Goal: Check status: Check status

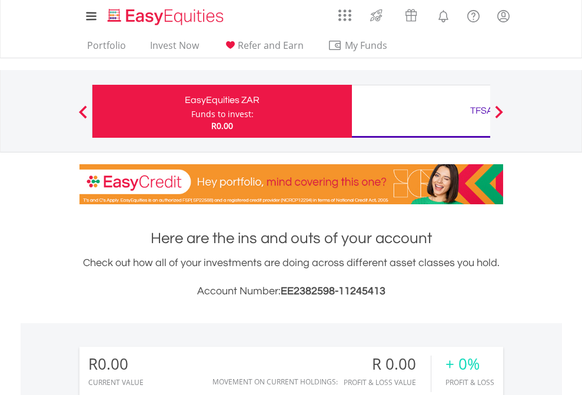
scroll to position [113, 185]
click at [191, 111] on div "Funds to invest:" at bounding box center [222, 114] width 62 height 12
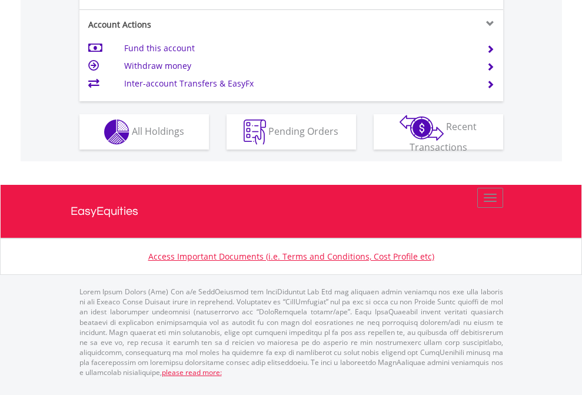
scroll to position [1152, 0]
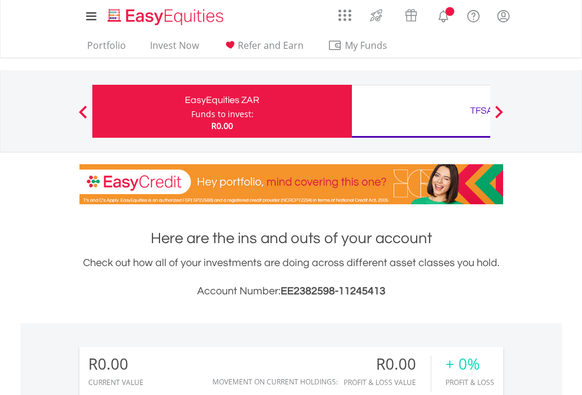
scroll to position [113, 185]
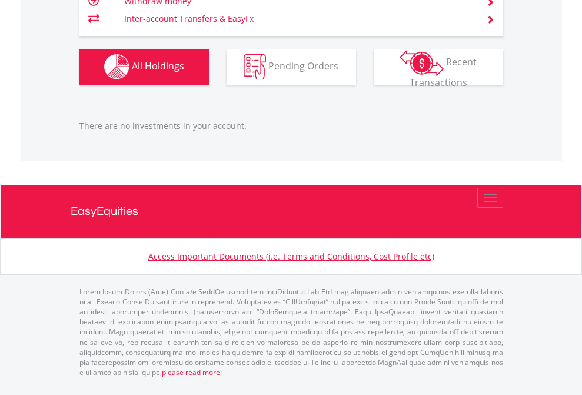
scroll to position [1166, 0]
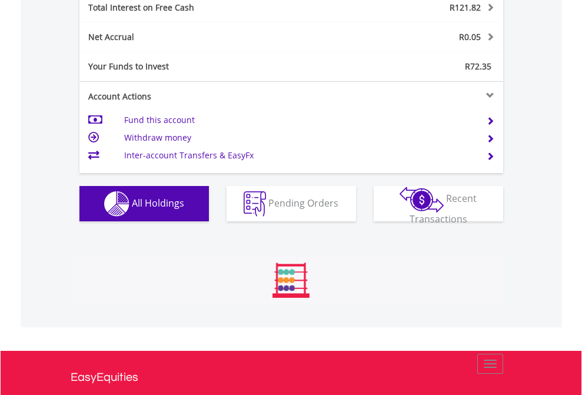
scroll to position [1357, 0]
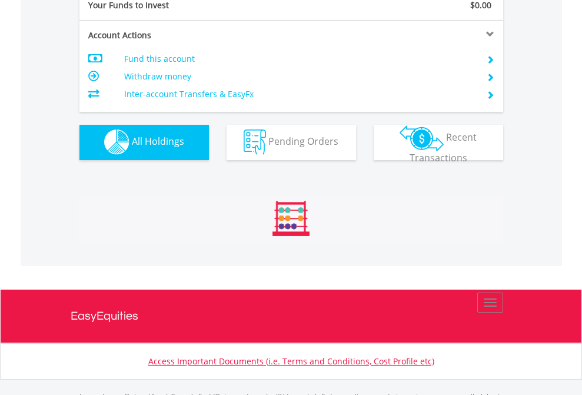
scroll to position [1166, 0]
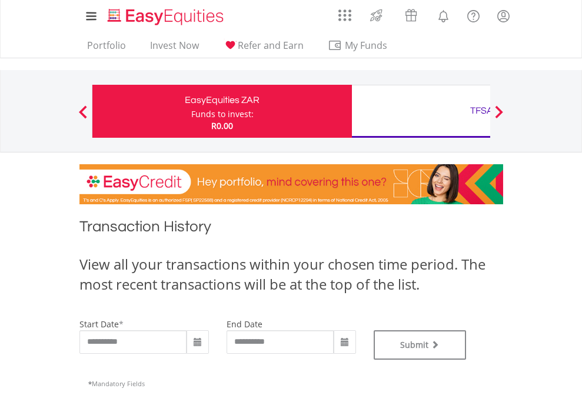
type input "**********"
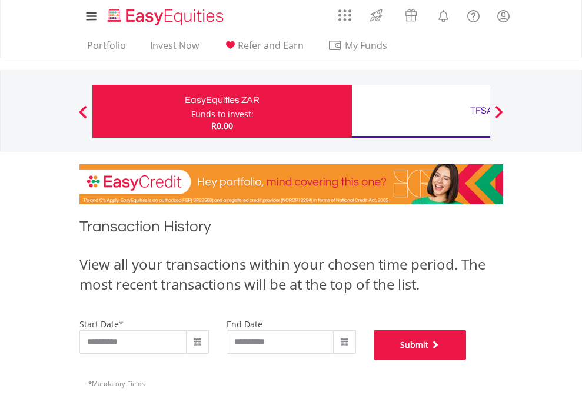
click at [467, 360] on button "Submit" at bounding box center [420, 344] width 93 height 29
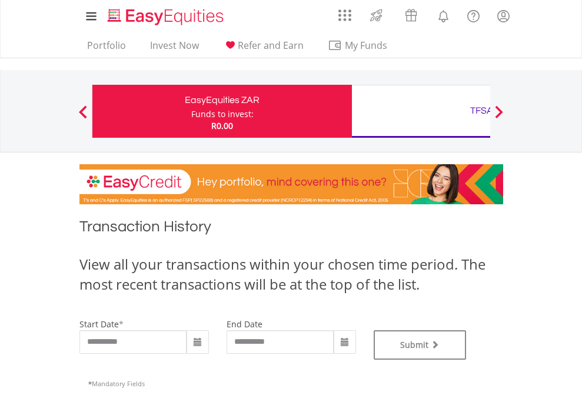
click at [421, 111] on div "TFSA" at bounding box center [482, 110] width 246 height 16
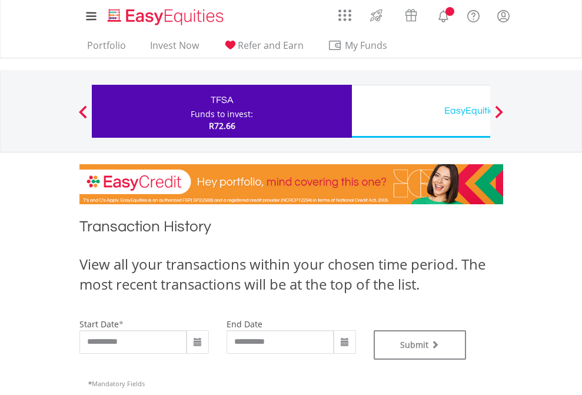
type input "**********"
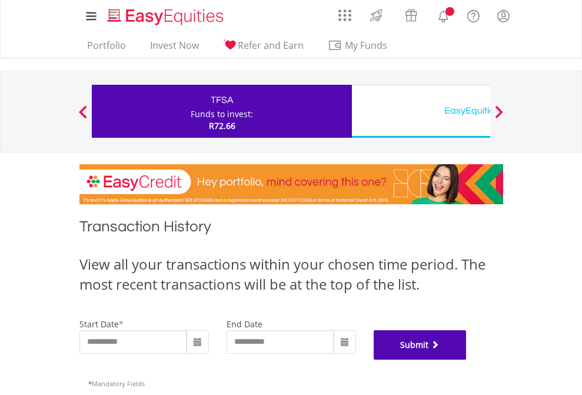
click at [467, 360] on button "Submit" at bounding box center [420, 344] width 93 height 29
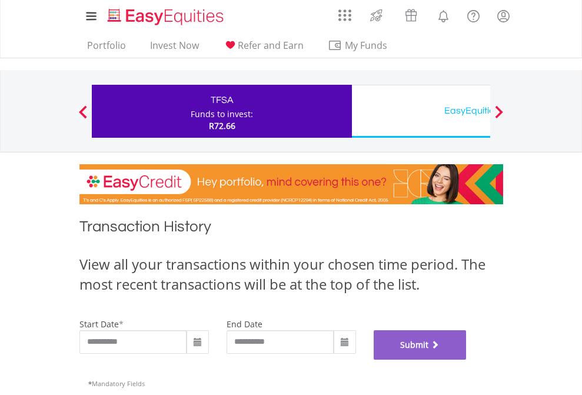
scroll to position [478, 0]
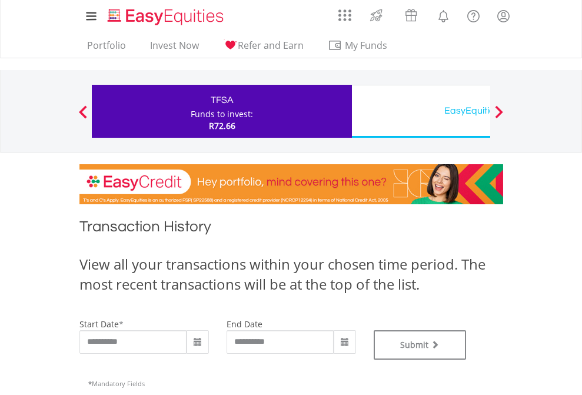
click at [421, 111] on div "EasyEquities USD" at bounding box center [482, 110] width 246 height 16
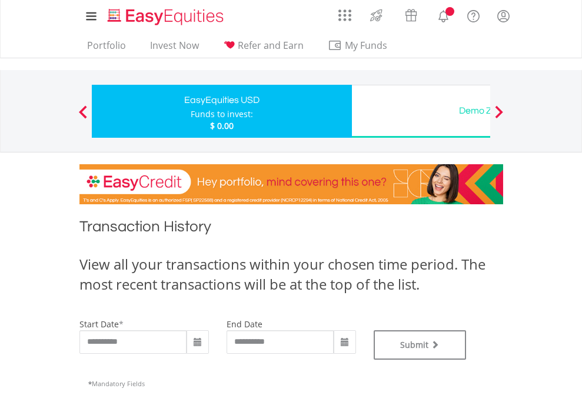
type input "**********"
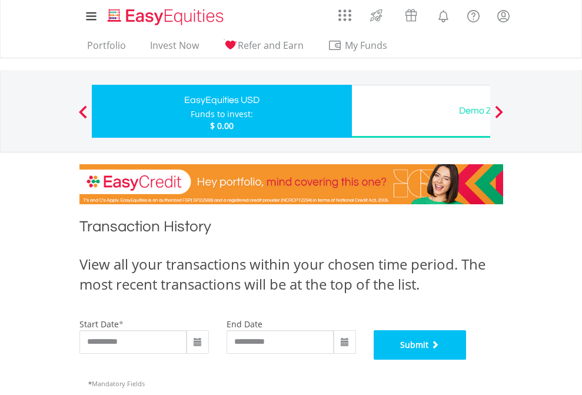
click at [467, 360] on button "Submit" at bounding box center [420, 344] width 93 height 29
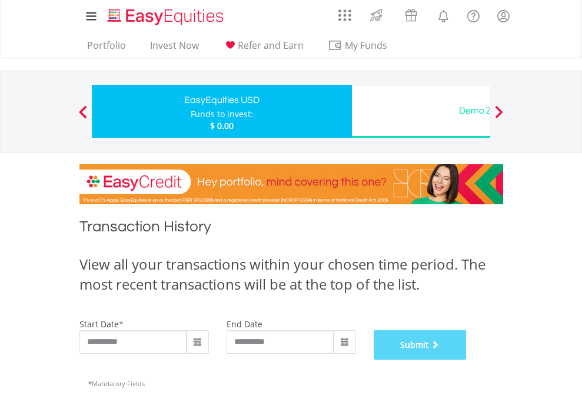
scroll to position [478, 0]
